Goal: Task Accomplishment & Management: Use online tool/utility

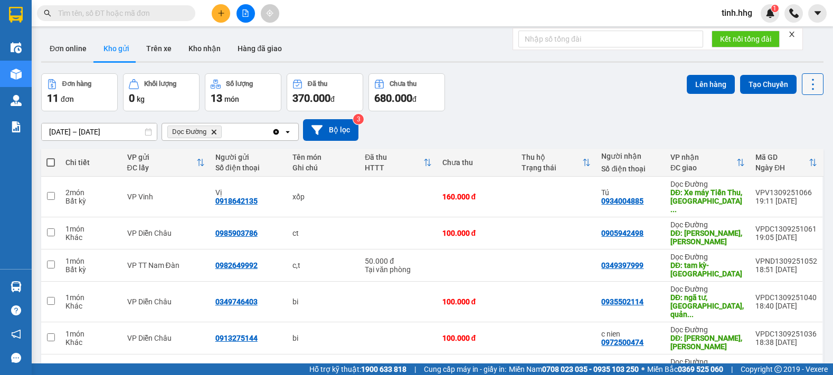
click at [806, 88] on icon at bounding box center [813, 84] width 15 height 15
click at [793, 149] on span "Làm mới" at bounding box center [789, 151] width 29 height 11
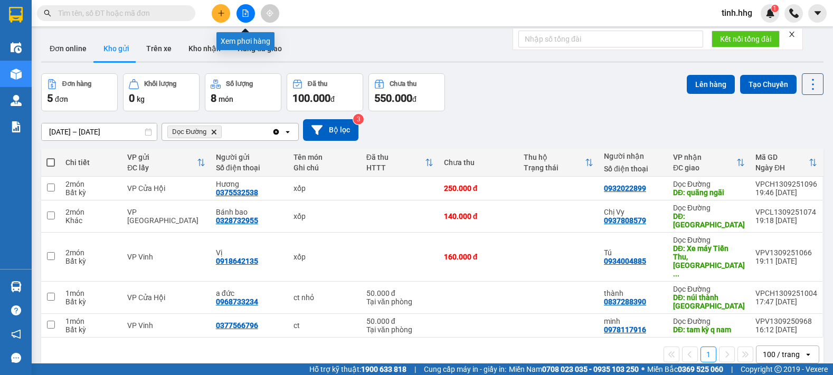
click at [243, 14] on icon "file-add" at bounding box center [246, 13] width 6 height 7
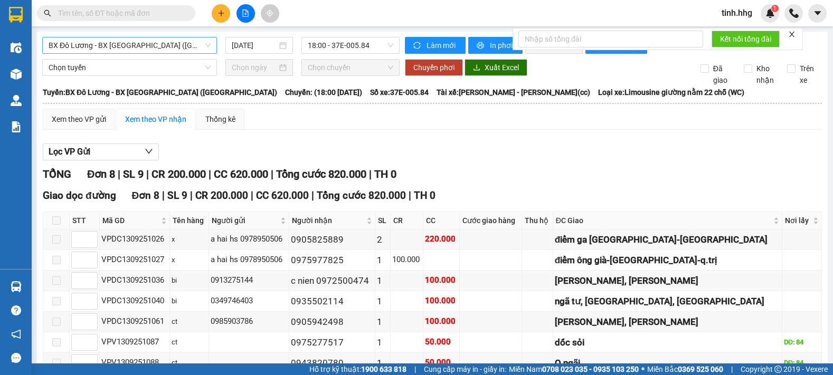
click at [157, 39] on span "BX Đô Lương - BX [GEOGRAPHIC_DATA] ([GEOGRAPHIC_DATA])" at bounding box center [130, 45] width 162 height 16
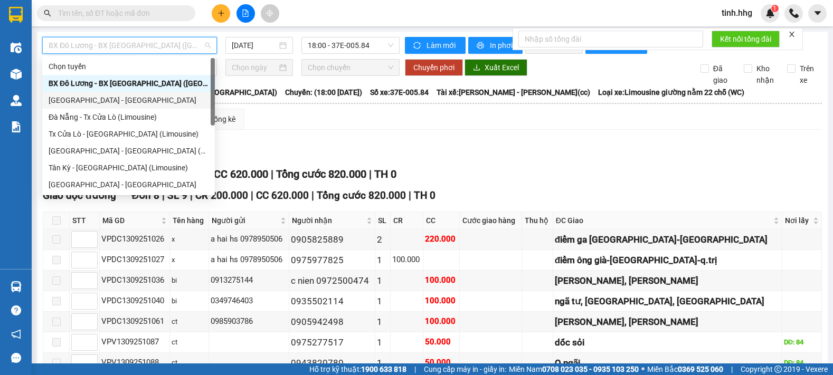
click at [286, 130] on div "Xem theo VP gửi Xem theo VP nhận Thống kê" at bounding box center [432, 119] width 779 height 21
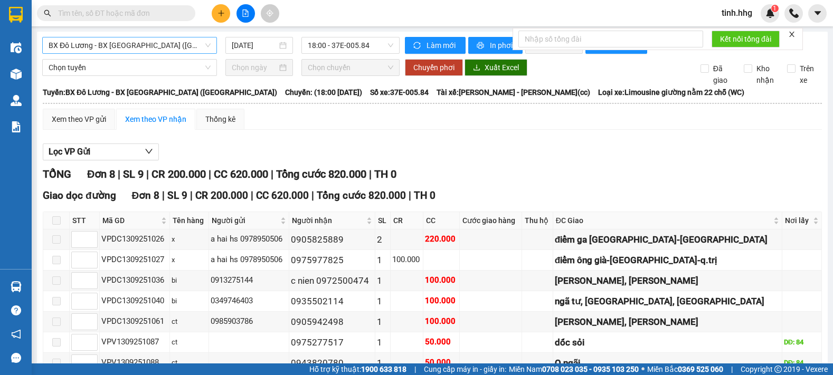
click at [148, 44] on span "BX Đô Lương - BX [GEOGRAPHIC_DATA] ([GEOGRAPHIC_DATA])" at bounding box center [130, 45] width 162 height 16
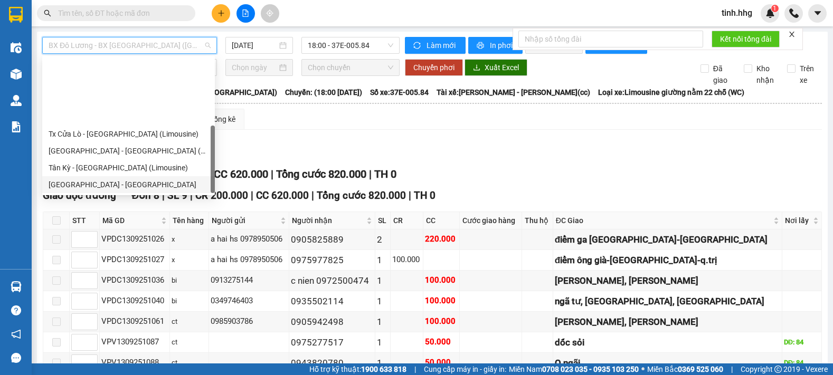
scroll to position [84, 0]
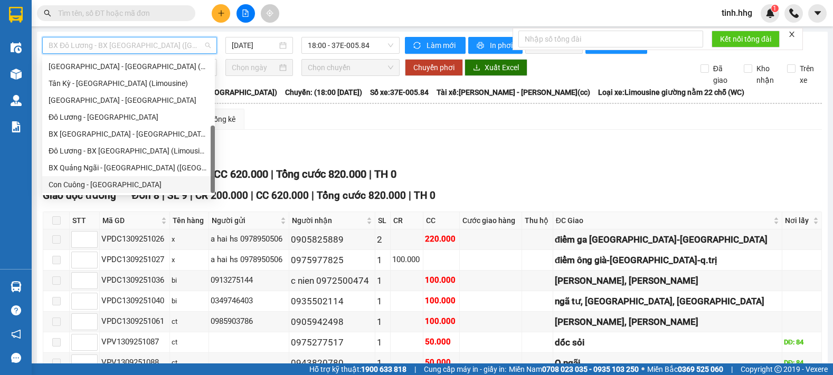
click at [109, 184] on div "Con Cuông - [GEOGRAPHIC_DATA]" at bounding box center [129, 185] width 160 height 12
type input "[DATE]"
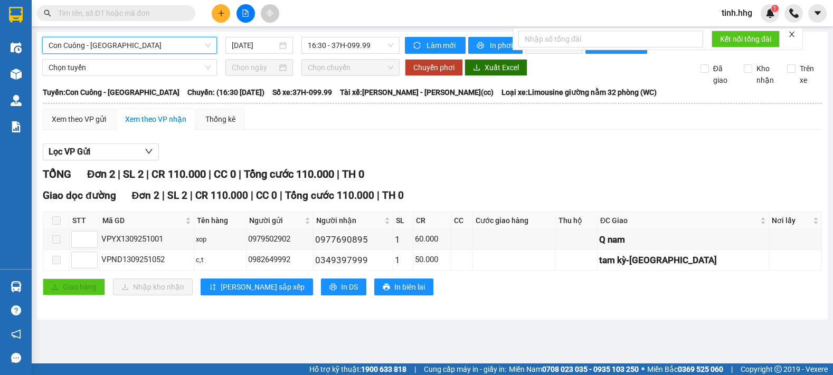
click at [193, 44] on span "Con Cuông - [GEOGRAPHIC_DATA]" at bounding box center [130, 45] width 162 height 16
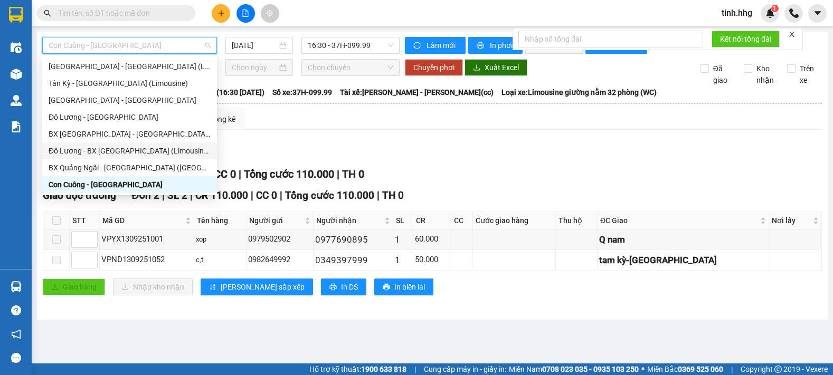
click at [90, 150] on div "Đô Lương - BX [GEOGRAPHIC_DATA] (Limousine 32 phòng)" at bounding box center [130, 151] width 162 height 12
type input "[DATE]"
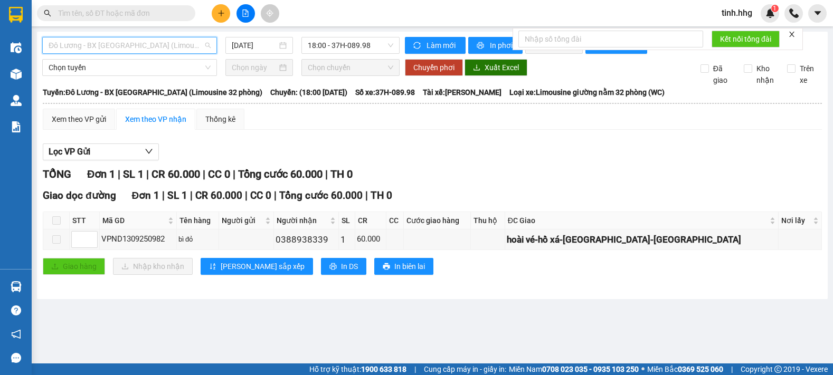
click at [205, 48] on span "Đô Lương - BX [GEOGRAPHIC_DATA] (Limousine 32 phòng)" at bounding box center [130, 45] width 162 height 16
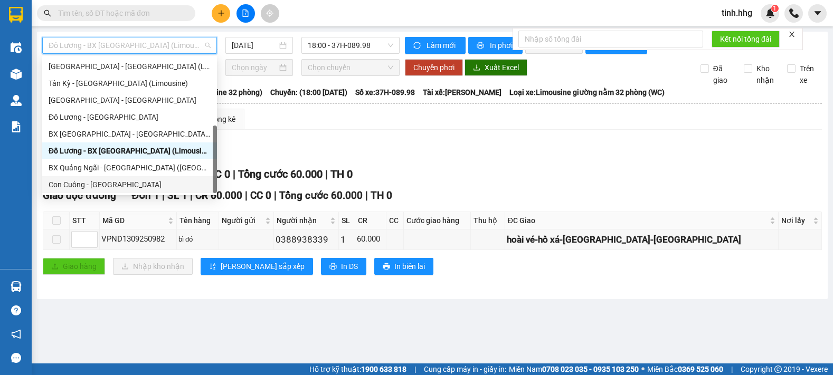
click at [114, 183] on div "Con Cuông - [GEOGRAPHIC_DATA]" at bounding box center [130, 185] width 162 height 12
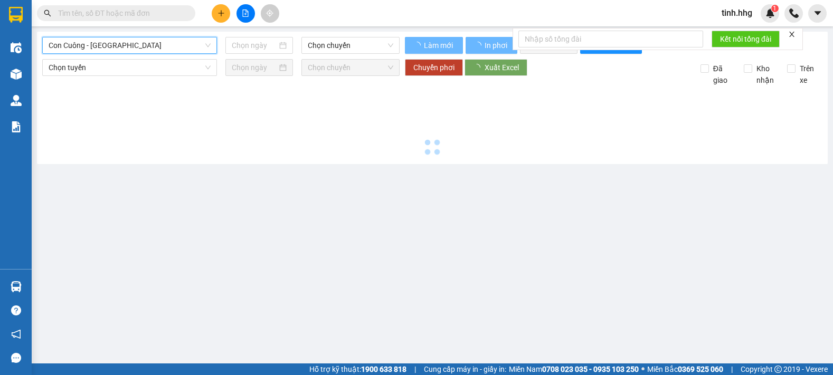
type input "[DATE]"
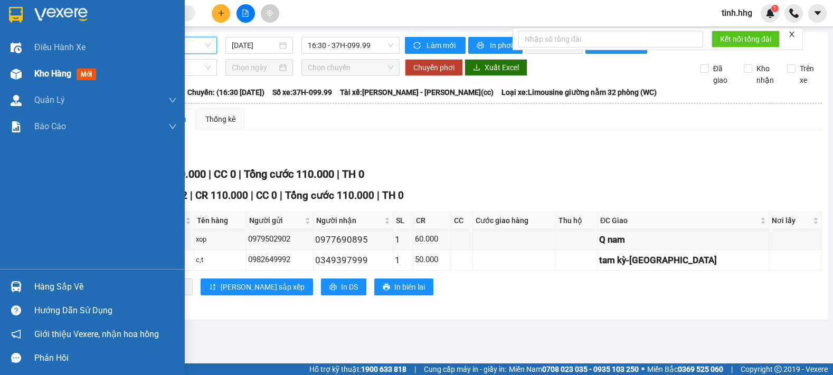
click at [43, 75] on span "Kho hàng" at bounding box center [52, 74] width 37 height 10
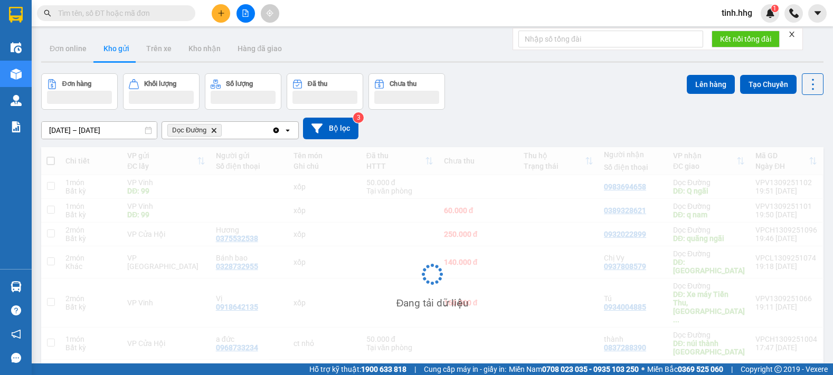
click at [212, 130] on icon "Delete" at bounding box center [214, 130] width 6 height 6
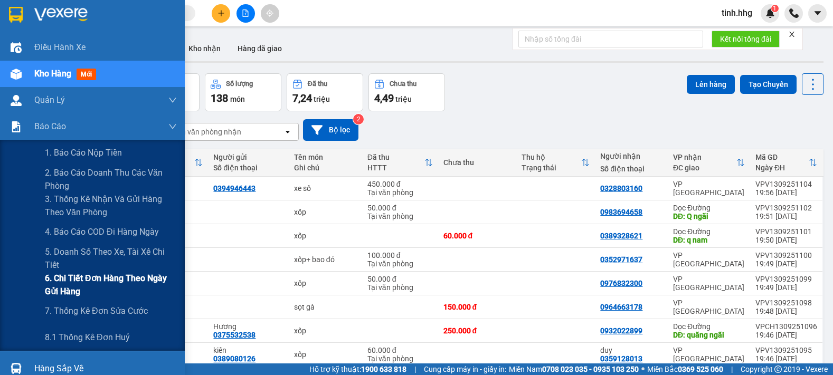
click at [69, 282] on span "6. Chi tiết đơn hàng theo ngày gửi hàng" at bounding box center [111, 285] width 132 height 26
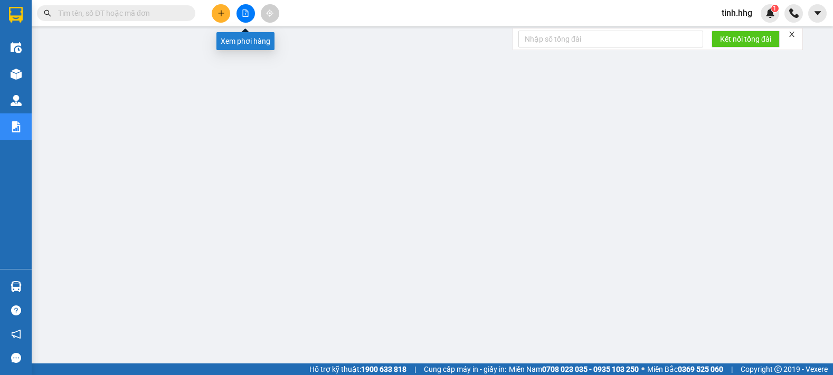
click at [248, 6] on button at bounding box center [245, 13] width 18 height 18
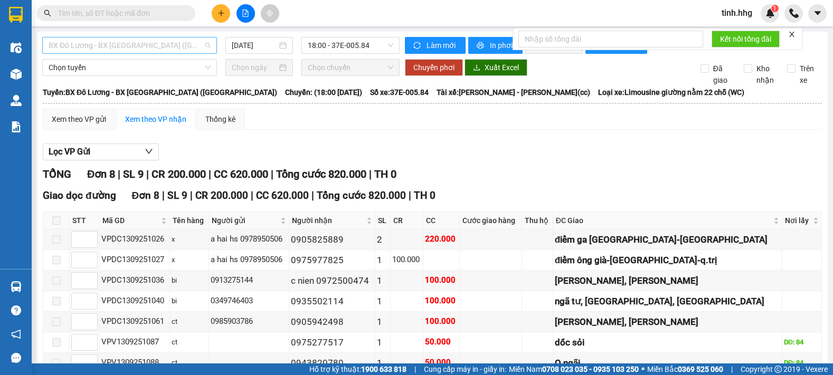
click at [160, 50] on span "BX Đô Lương - BX [GEOGRAPHIC_DATA] ([GEOGRAPHIC_DATA])" at bounding box center [130, 45] width 162 height 16
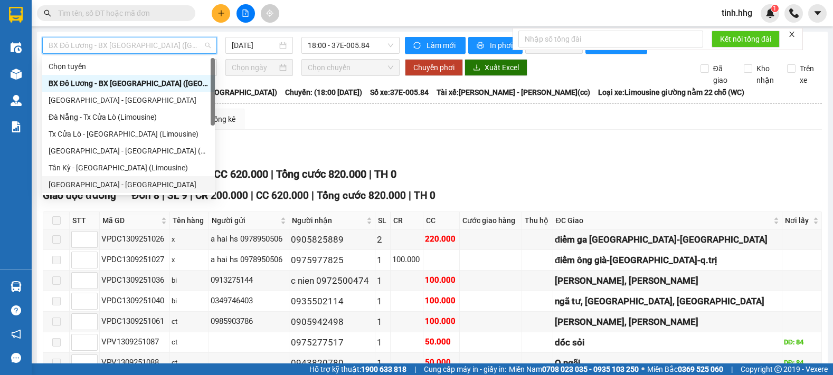
scroll to position [84, 0]
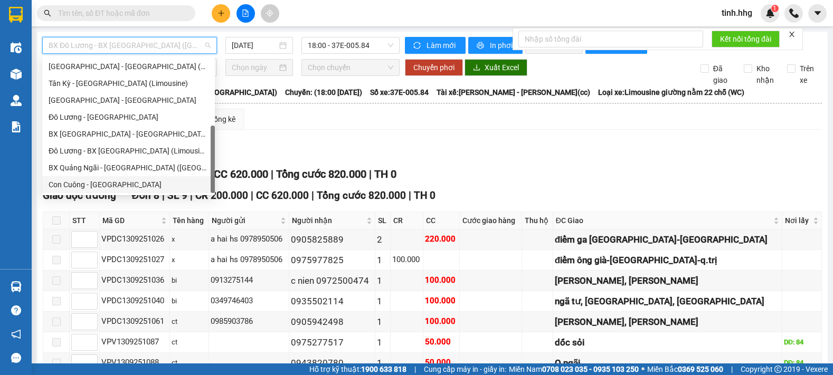
click at [88, 184] on div "Con Cuông - [GEOGRAPHIC_DATA]" at bounding box center [129, 185] width 160 height 12
type input "[DATE]"
